Goal: Information Seeking & Learning: Learn about a topic

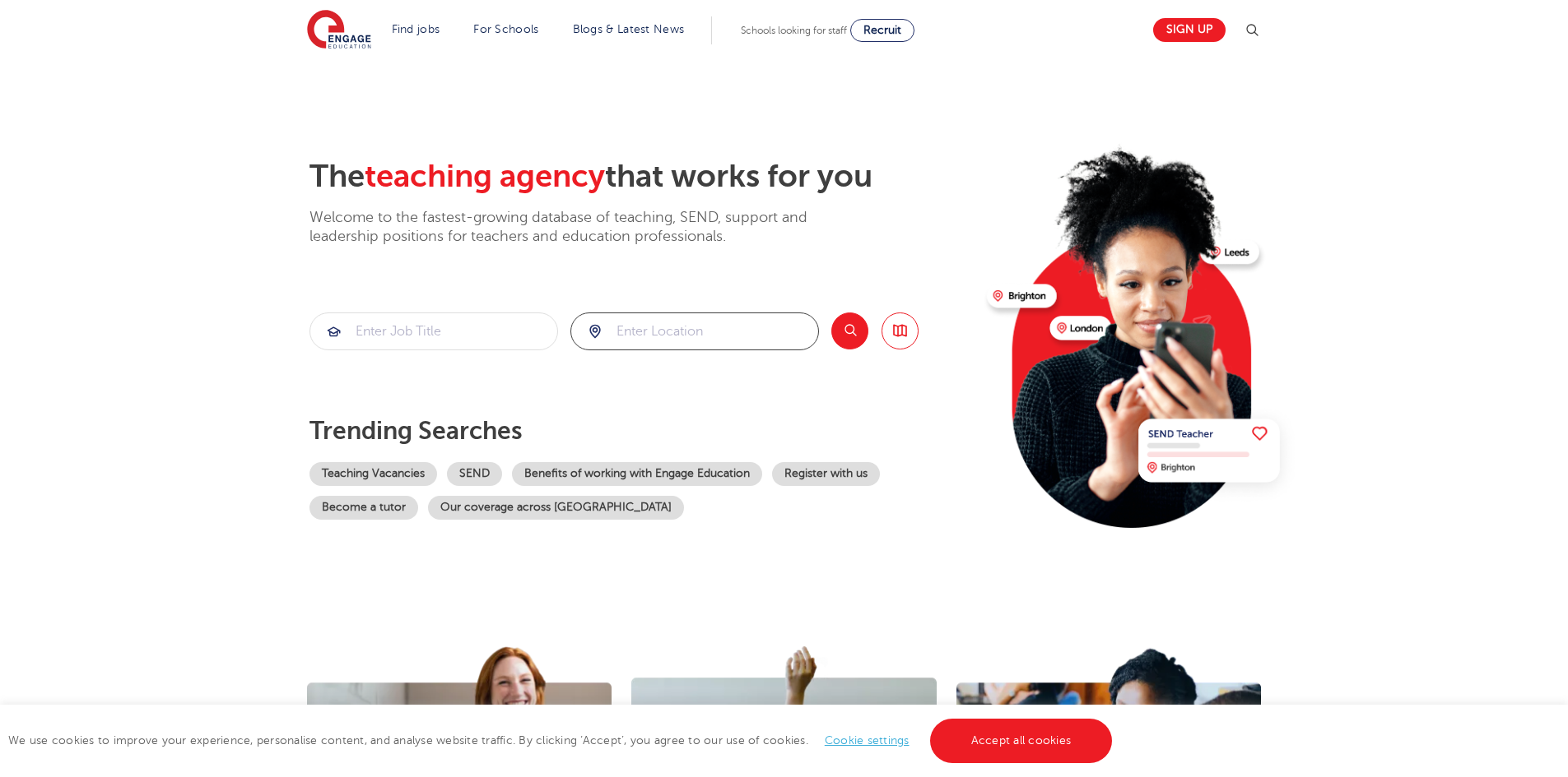
click at [714, 337] on input "search" at bounding box center [694, 331] width 247 height 36
click at [642, 420] on li "Havering" at bounding box center [694, 413] width 236 height 33
type input "Havering"
click at [847, 335] on button "Search" at bounding box center [850, 331] width 37 height 37
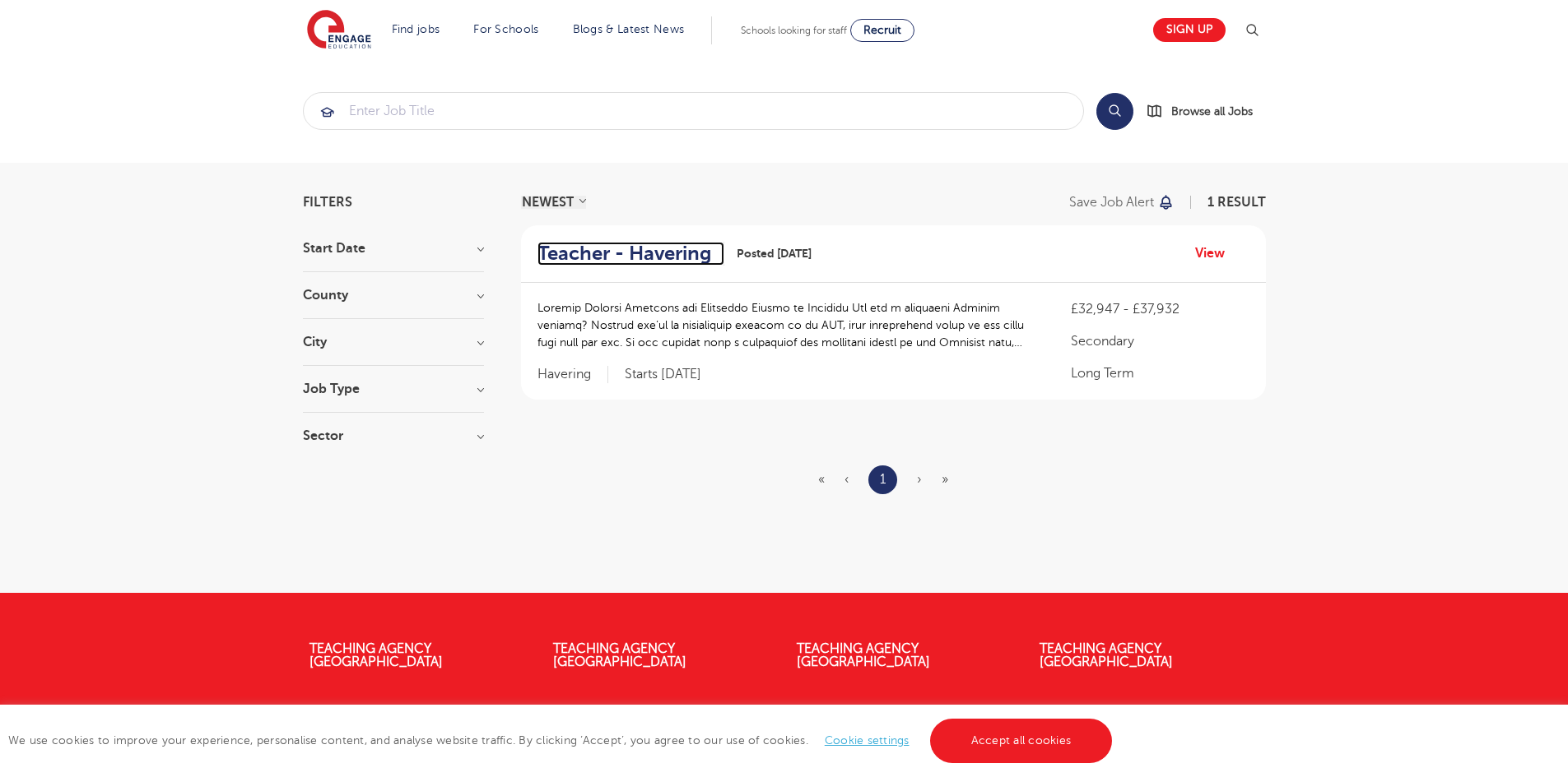
click at [592, 248] on h2 "Teacher - Havering" at bounding box center [624, 253] width 174 height 24
